Goal: Task Accomplishment & Management: Manage account settings

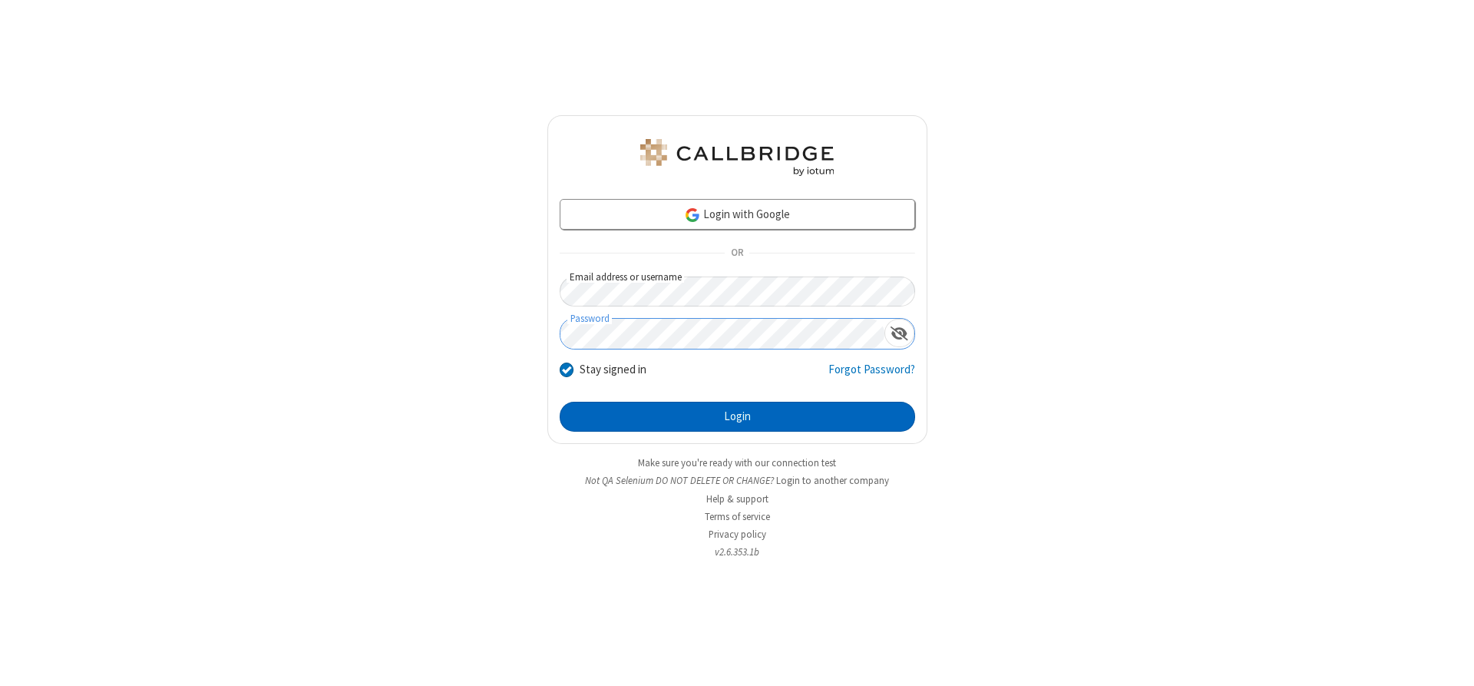
click at [737, 416] on button "Login" at bounding box center [737, 417] width 355 height 31
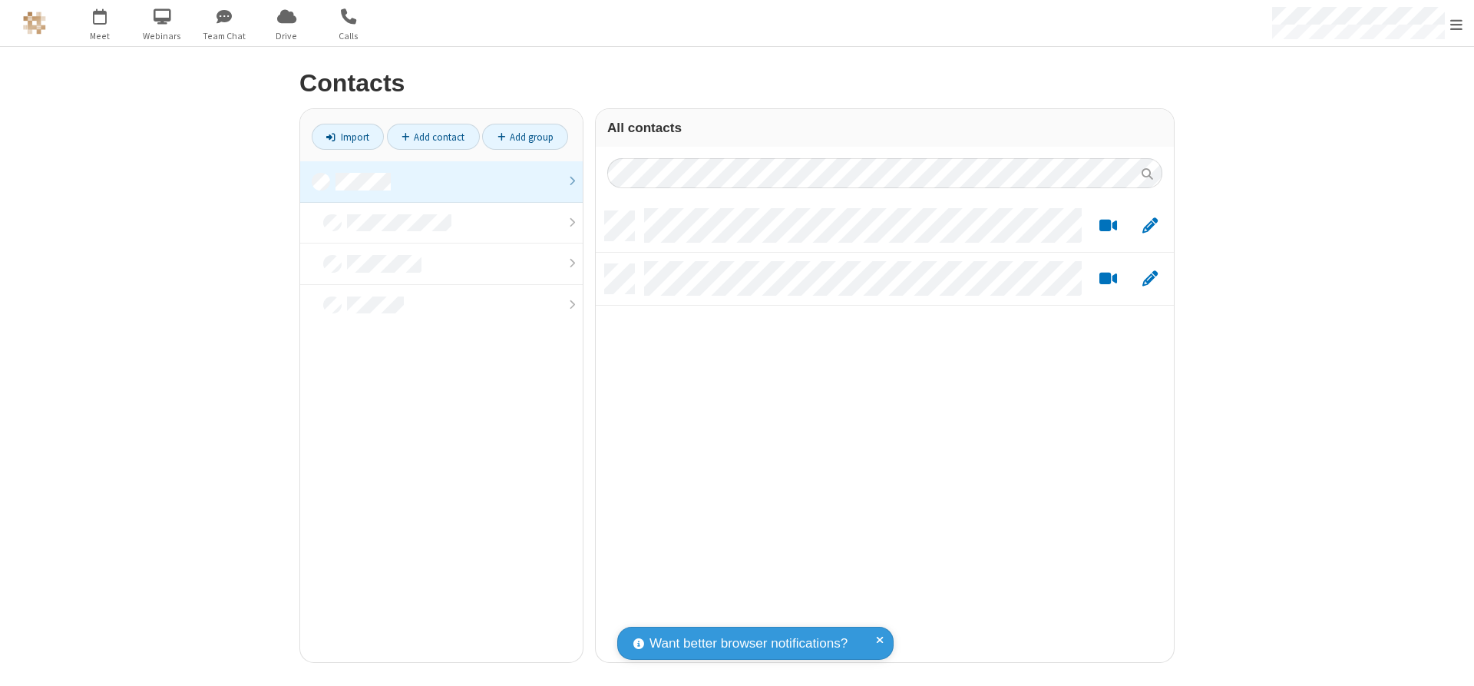
scroll to position [451, 567]
click at [441, 181] on link at bounding box center [441, 181] width 283 height 41
click at [433, 137] on link "Add contact" at bounding box center [433, 137] width 93 height 26
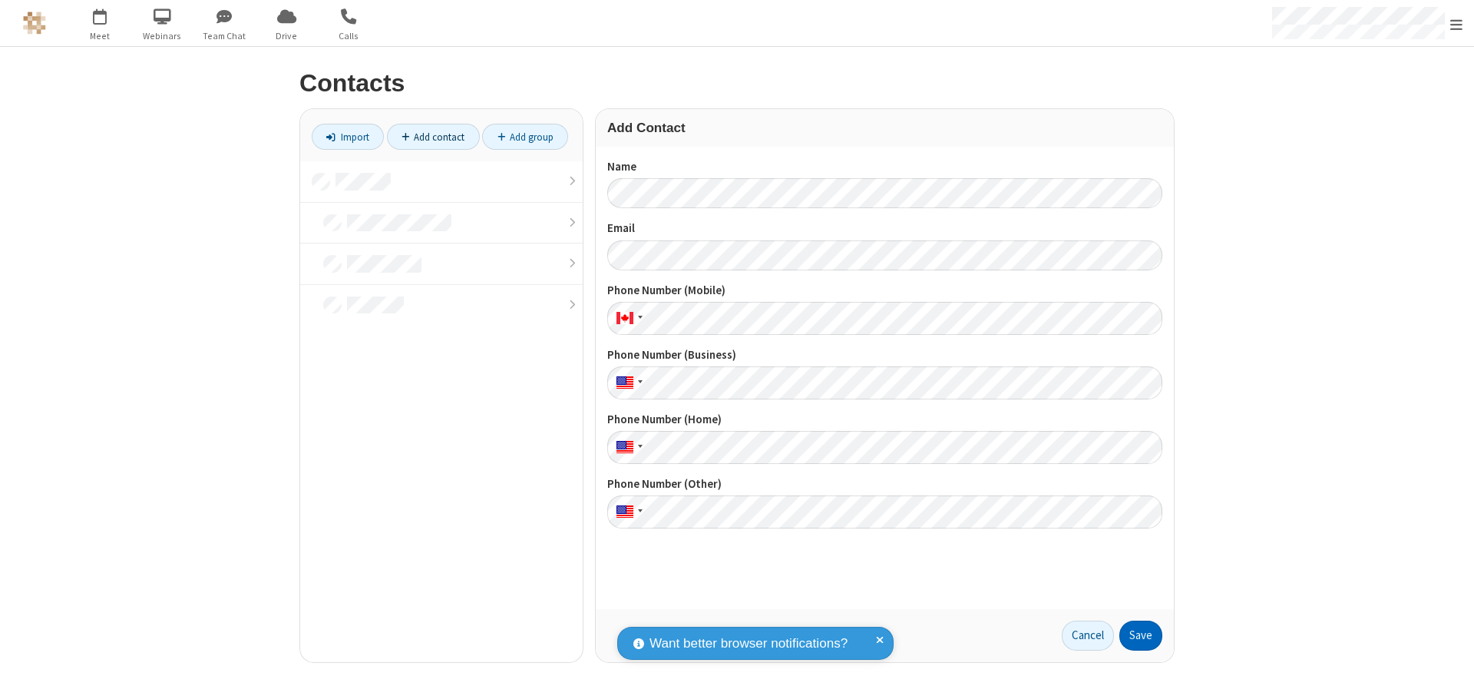
click at [1141, 635] on button "Save" at bounding box center [1140, 635] width 43 height 31
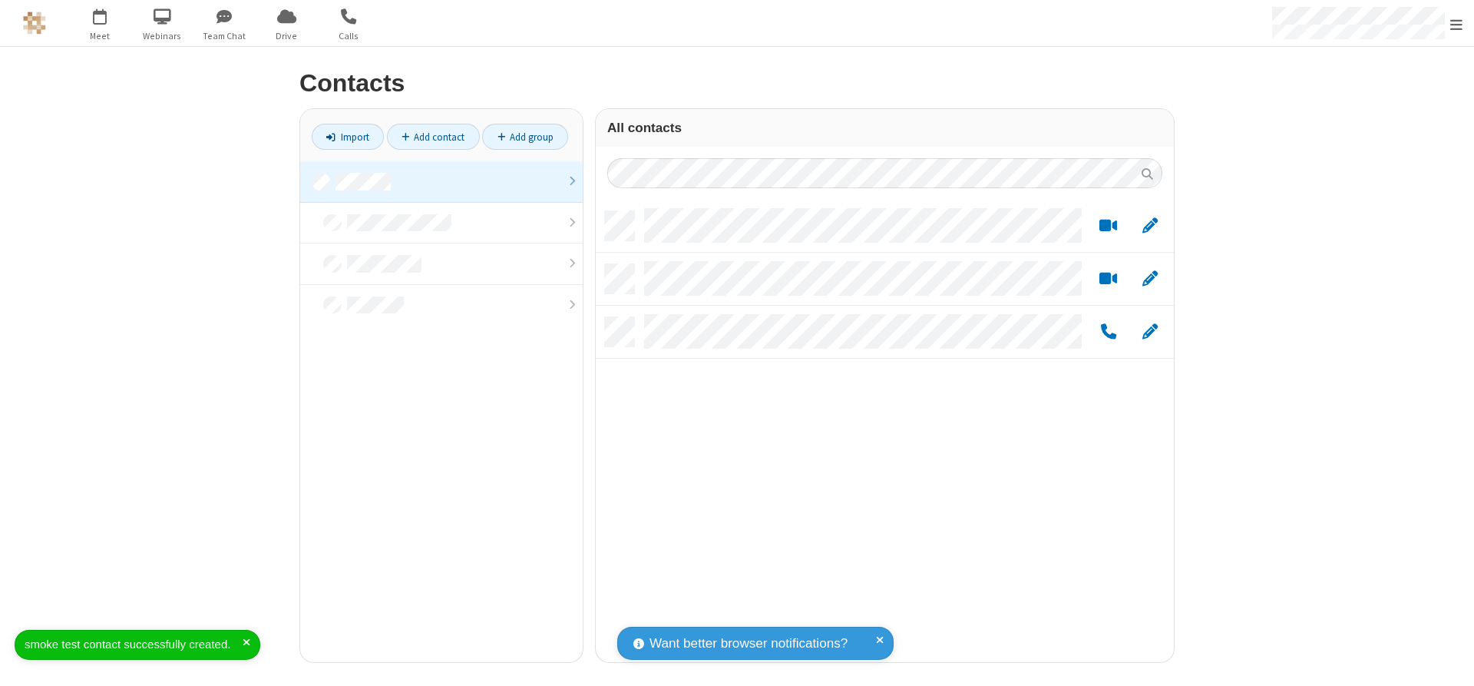
scroll to position [451, 567]
click at [433, 137] on link "Add contact" at bounding box center [433, 137] width 93 height 26
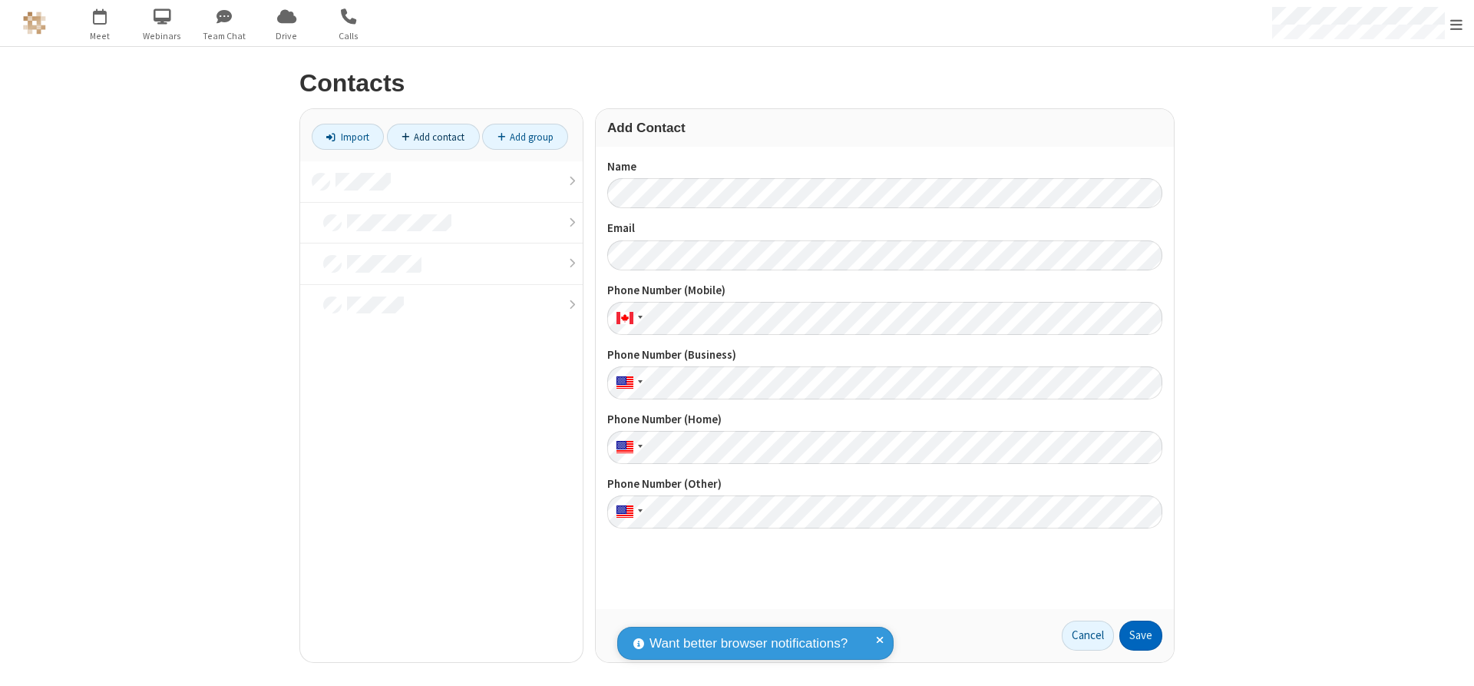
click at [1141, 635] on button "Save" at bounding box center [1140, 635] width 43 height 31
